Goal: Use online tool/utility: Utilize a website feature to perform a specific function

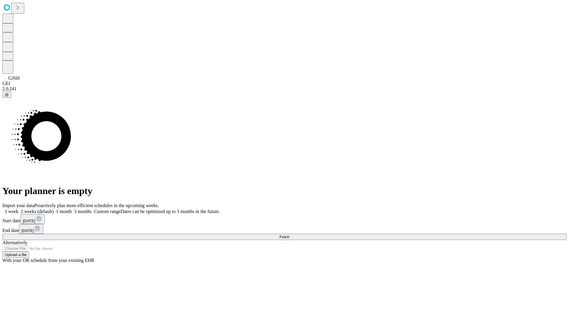
click at [289, 235] on span "Fetch" at bounding box center [285, 237] width 10 height 4
